Goal: Task Accomplishment & Management: Complete application form

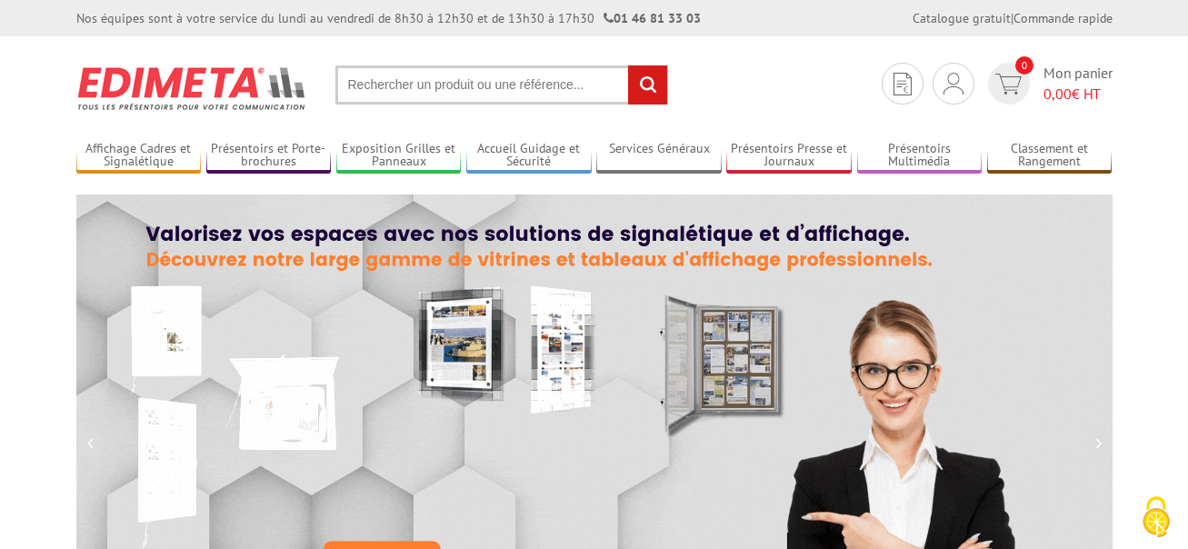
click at [844, 201] on img at bounding box center [594, 398] width 1036 height 409
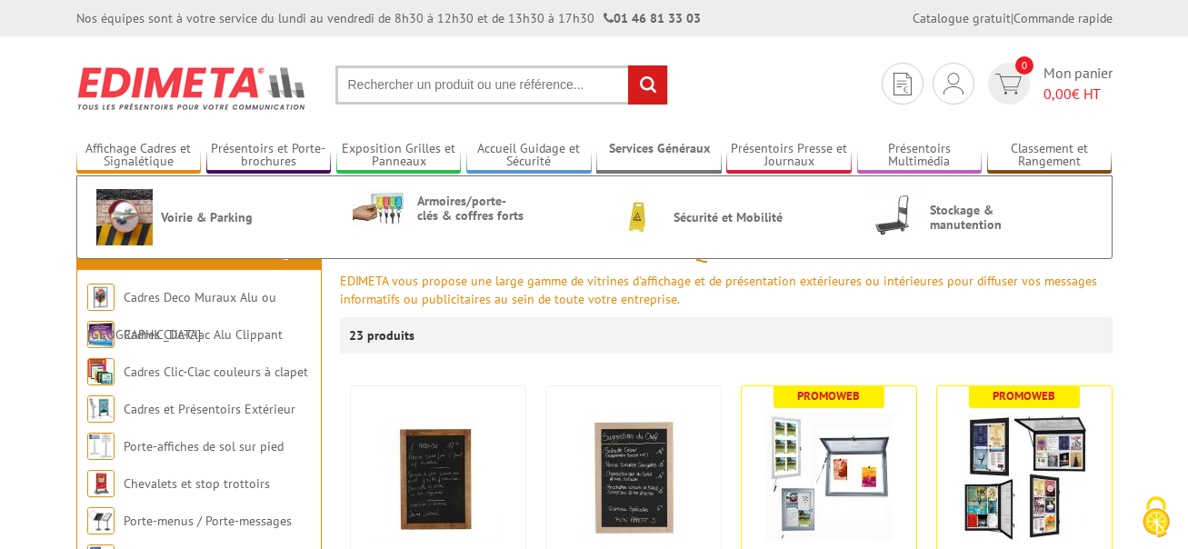
click at [646, 137] on li "Services Généraux Voirie & Parking Armoires/porte-clés & coffres forts Sécurité…" at bounding box center [658, 148] width 125 height 52
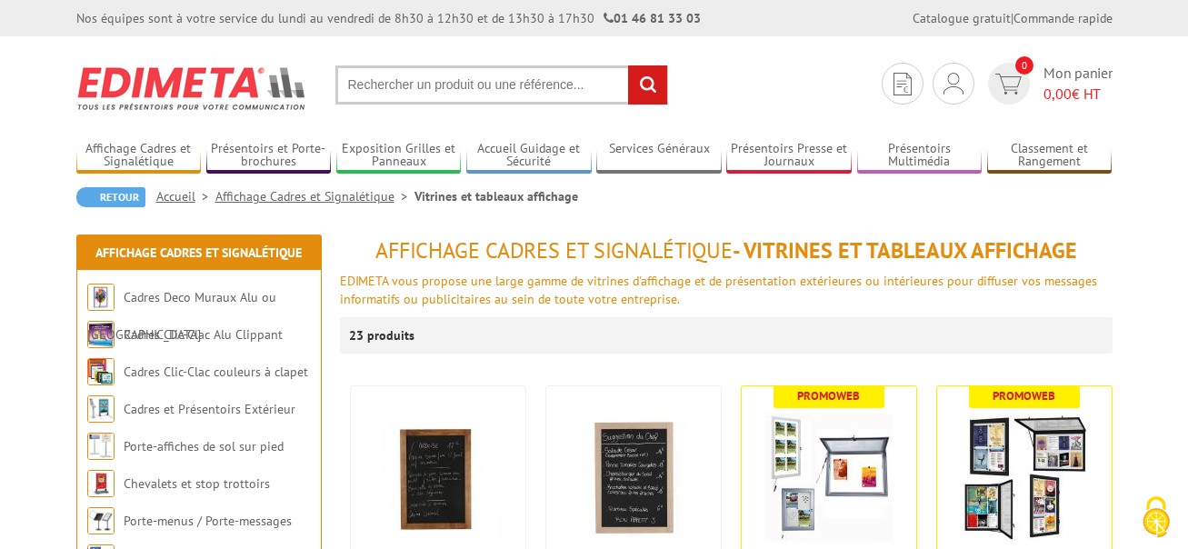
click at [646, 85] on input "rechercher" at bounding box center [647, 84] width 39 height 39
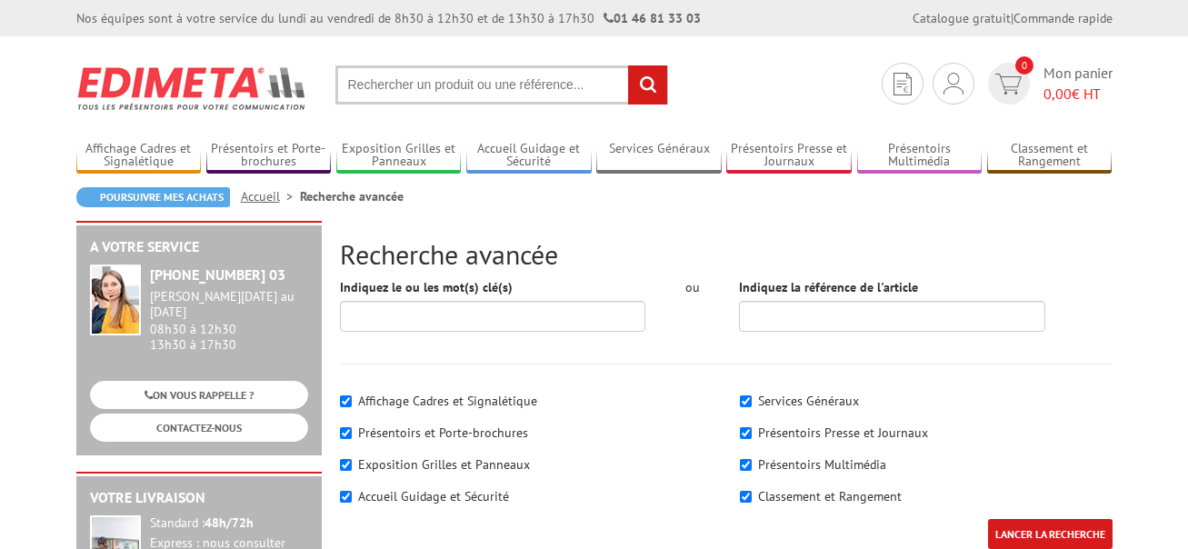
click at [1071, 201] on div "Poursuivre mes achats Accueil Recherche avancée" at bounding box center [594, 204] width 1036 height 34
click at [1031, 81] on span "0" at bounding box center [1008, 84] width 51 height 42
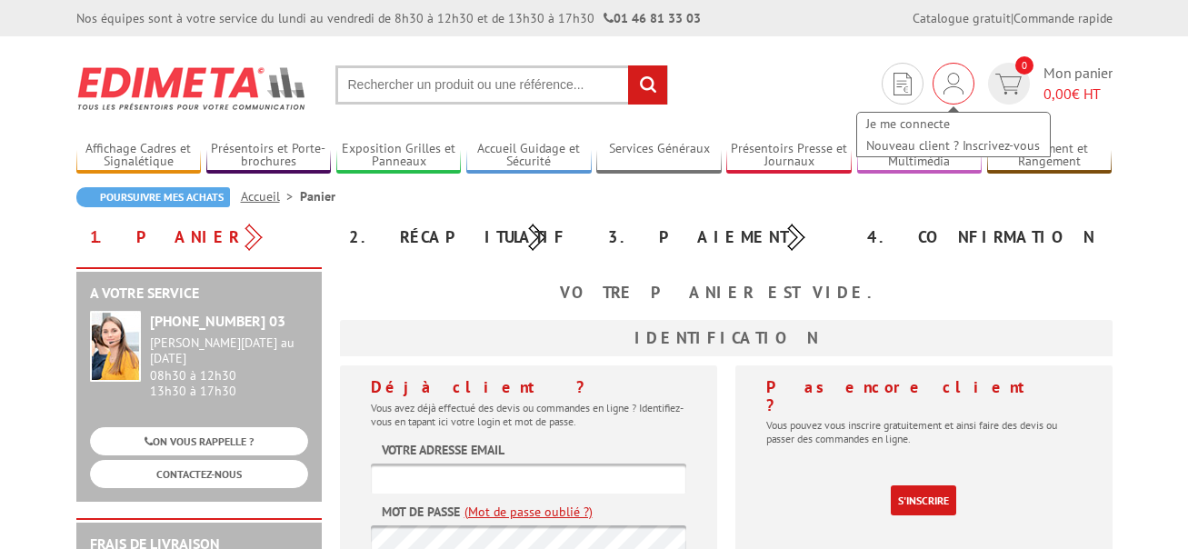
click at [946, 79] on img at bounding box center [953, 84] width 20 height 22
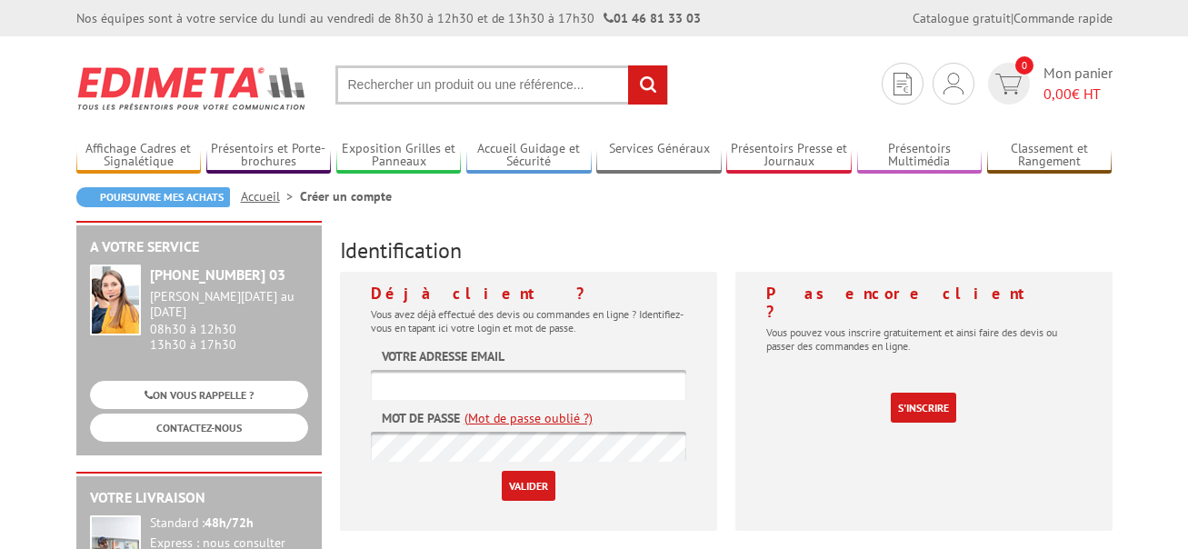
click at [946, 79] on img at bounding box center [953, 84] width 20 height 22
click at [511, 385] on input "text" at bounding box center [528, 385] width 315 height 30
type input "[EMAIL_ADDRESS][DOMAIN_NAME]"
click at [531, 483] on input "Valider" at bounding box center [529, 486] width 54 height 30
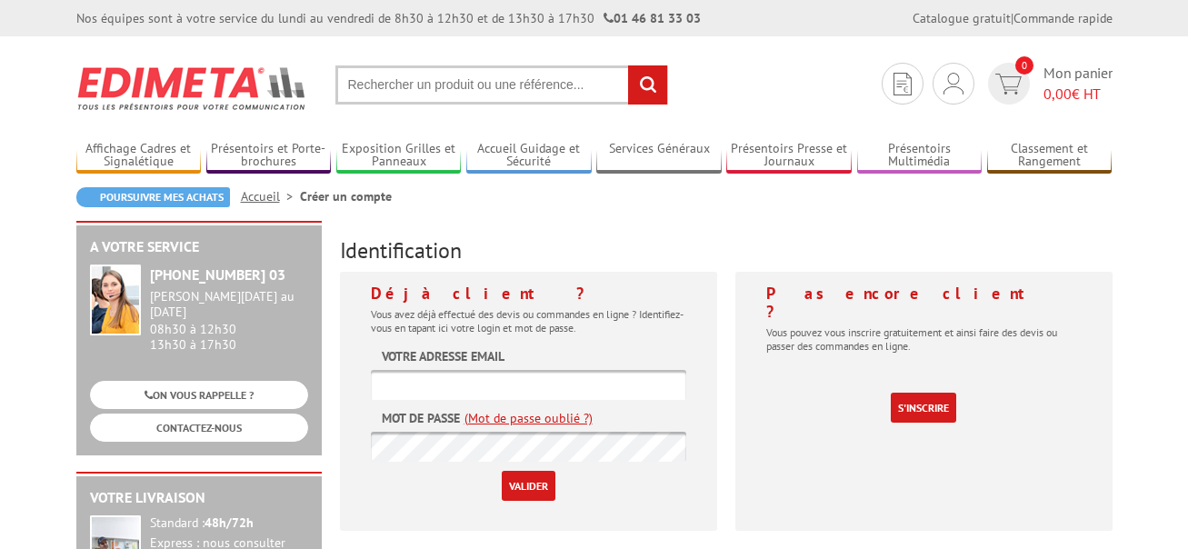
click at [531, 483] on input "Valider" at bounding box center [529, 486] width 54 height 30
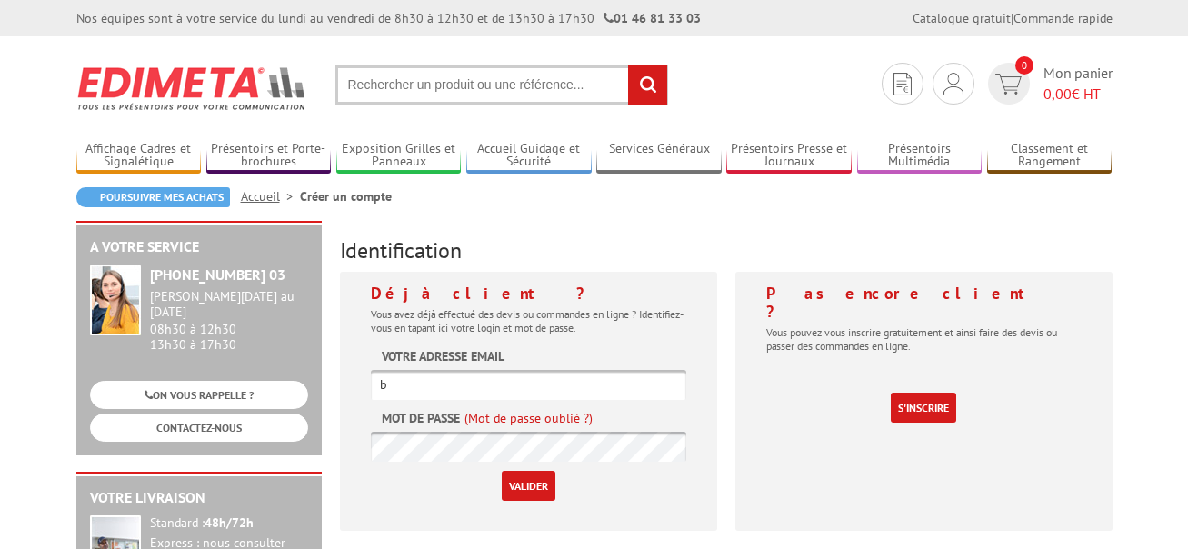
type input "[EMAIL_ADDRESS][DOMAIN_NAME]"
click at [515, 476] on input "Valider" at bounding box center [529, 486] width 54 height 30
click at [515, 475] on input "Valider" at bounding box center [529, 486] width 54 height 30
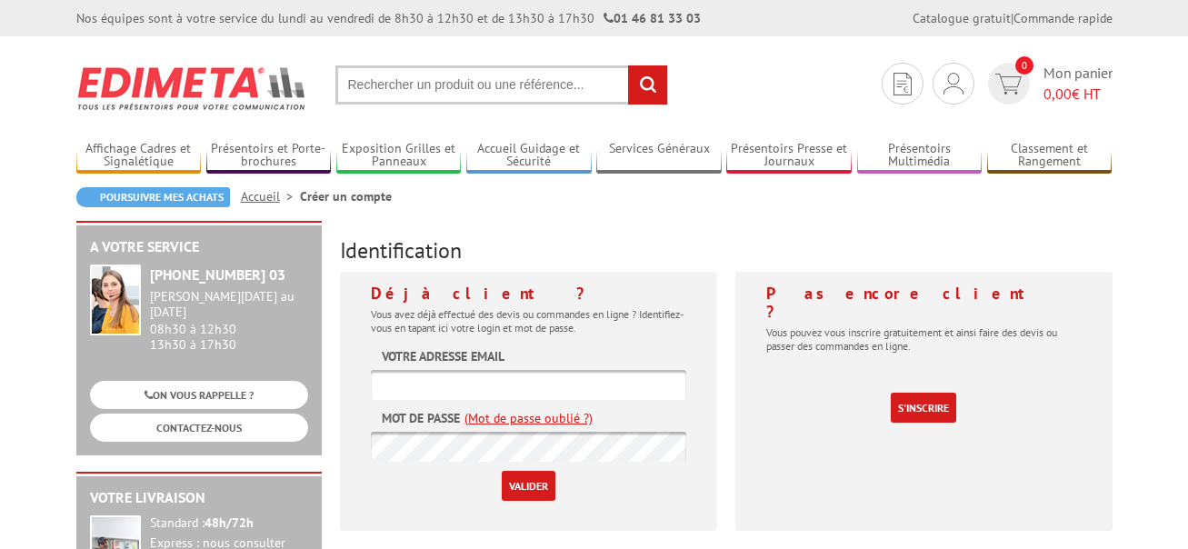
click at [515, 475] on input "Valider" at bounding box center [529, 486] width 54 height 30
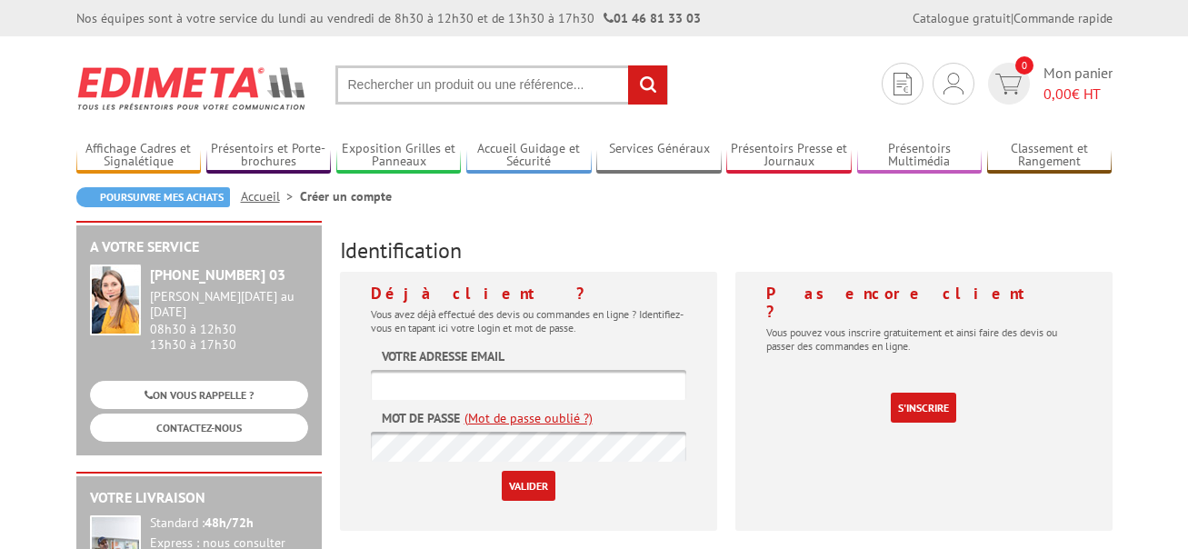
click at [515, 475] on input "Valider" at bounding box center [529, 486] width 54 height 30
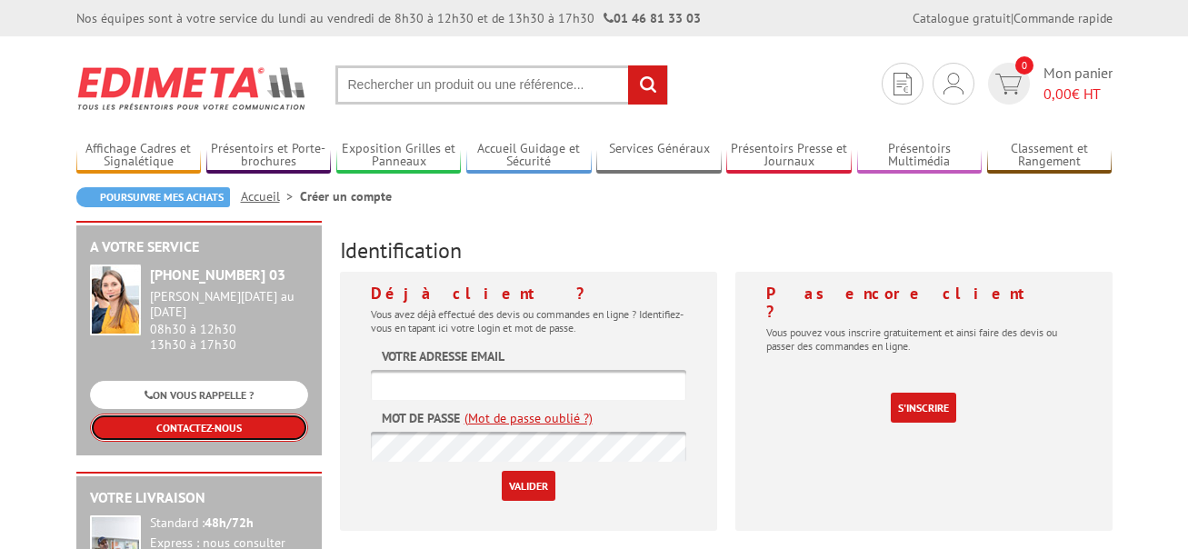
click at [176, 413] on link "CONTACTEZ-NOUS" at bounding box center [199, 427] width 218 height 28
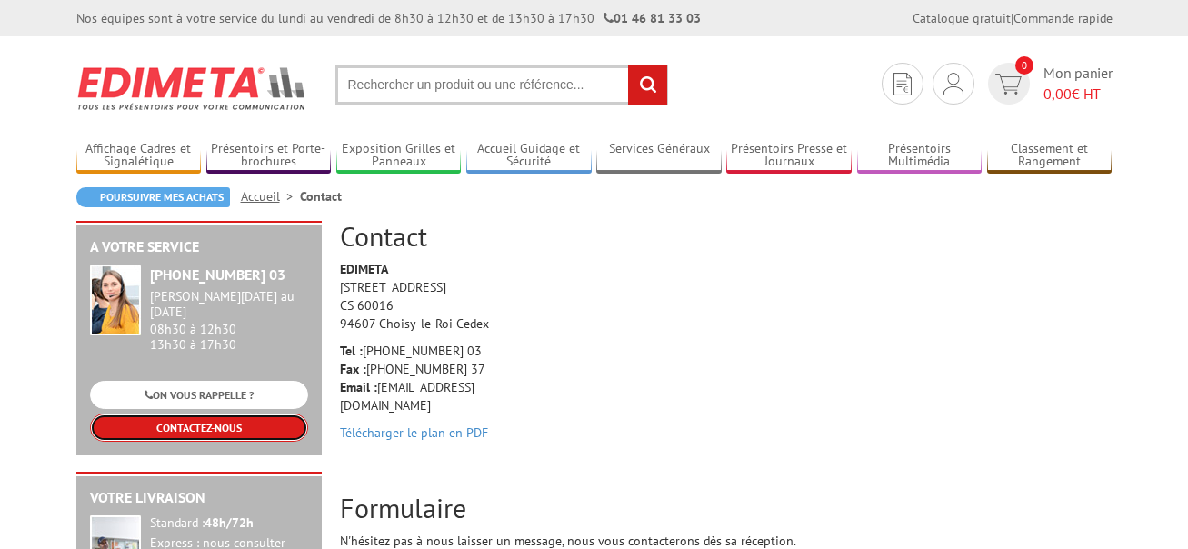
click at [176, 413] on link "CONTACTEZ-NOUS" at bounding box center [199, 427] width 218 height 28
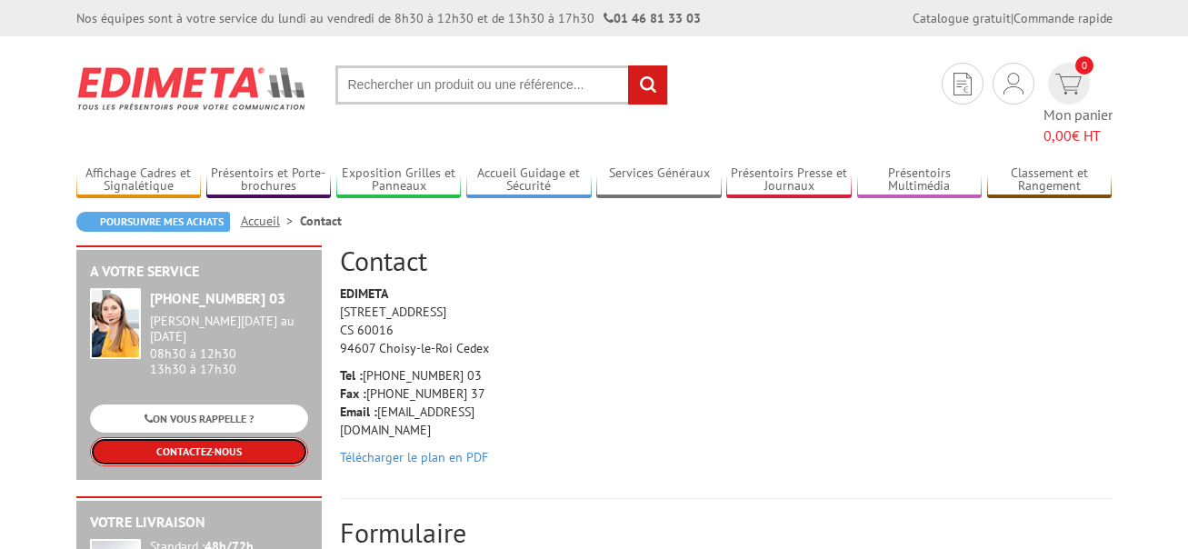
drag, startPoint x: 0, startPoint y: 0, endPoint x: 176, endPoint y: 412, distance: 447.8
click at [176, 437] on link "CONTACTEZ-NOUS" at bounding box center [199, 451] width 218 height 28
